Goal: Task Accomplishment & Management: Complete application form

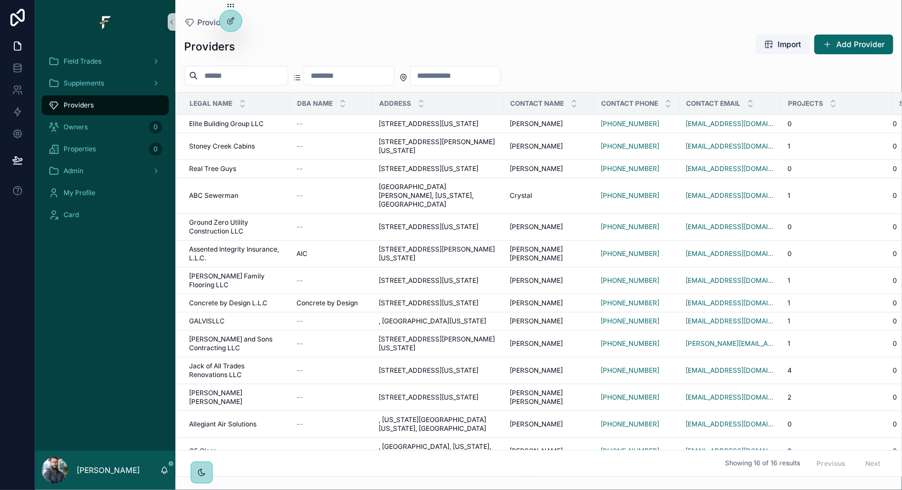
click at [415, 20] on div "Providers" at bounding box center [538, 23] width 709 height 10
click at [588, 38] on div "Providers Import Add Provider" at bounding box center [538, 46] width 709 height 25
click at [591, 41] on div "Providers Import Add Provider" at bounding box center [538, 46] width 709 height 25
click at [591, 44] on div "Providers Import Add Provider" at bounding box center [538, 46] width 709 height 25
click at [592, 49] on div "Providers Import Add Provider" at bounding box center [538, 46] width 709 height 25
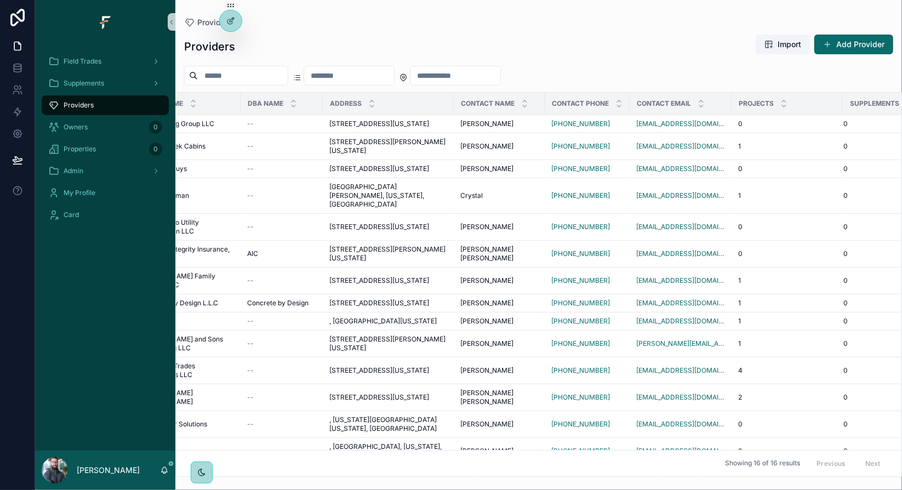
scroll to position [0, 79]
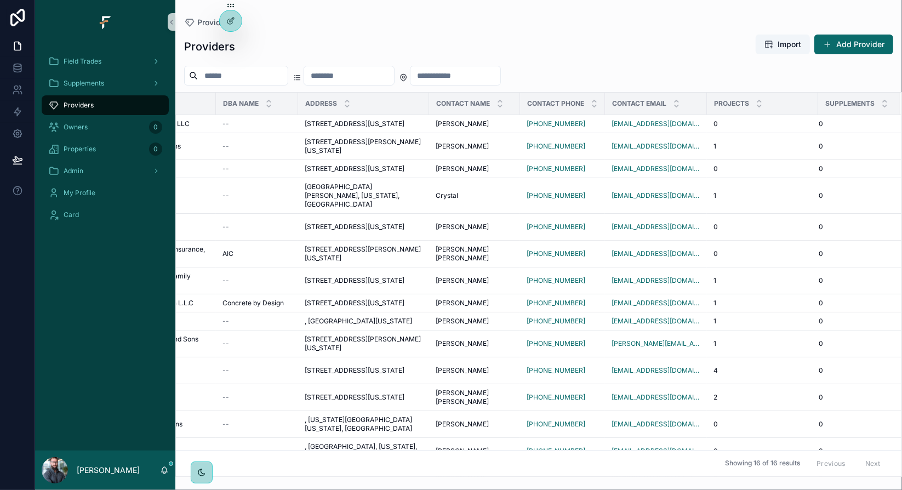
click at [530, 39] on div "Providers Import Add Provider" at bounding box center [538, 46] width 709 height 25
click at [619, 45] on div "Providers Import Add Provider" at bounding box center [538, 46] width 709 height 25
click at [450, 27] on div "Providers Import Add Provider Legal Name DBA Name Address Contact Name Contact …" at bounding box center [538, 251] width 727 height 449
click at [636, 26] on div "Providers" at bounding box center [538, 23] width 709 height 10
click at [437, 30] on div "Providers Import Add Provider Legal Name DBA Name Address Contact Name Contact …" at bounding box center [538, 251] width 727 height 449
